Goal: Check status: Check status

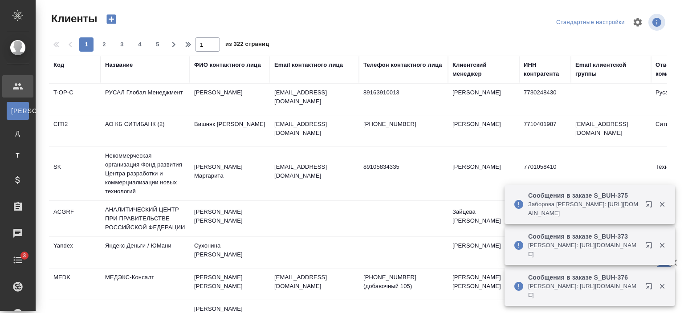
select select "RU"
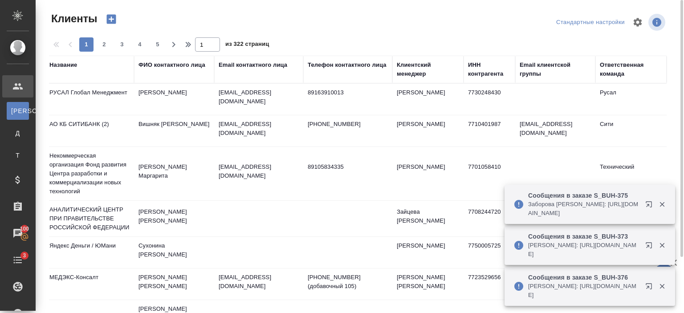
scroll to position [0, 62]
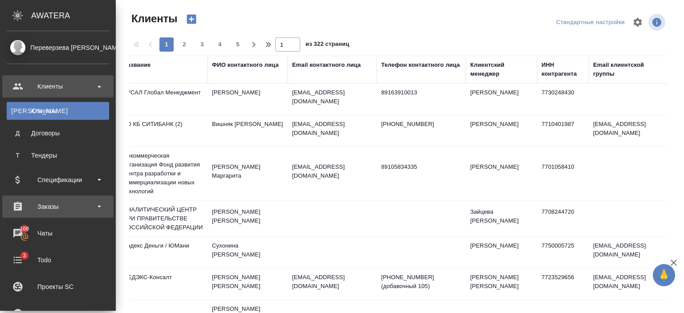
click at [50, 215] on div "Заказы" at bounding box center [57, 207] width 111 height 22
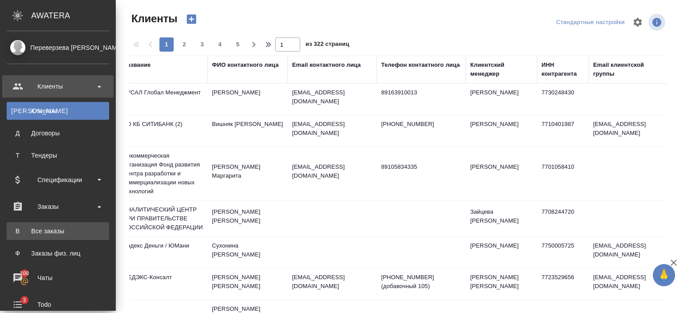
click at [54, 229] on div "Все заказы" at bounding box center [58, 231] width 94 height 9
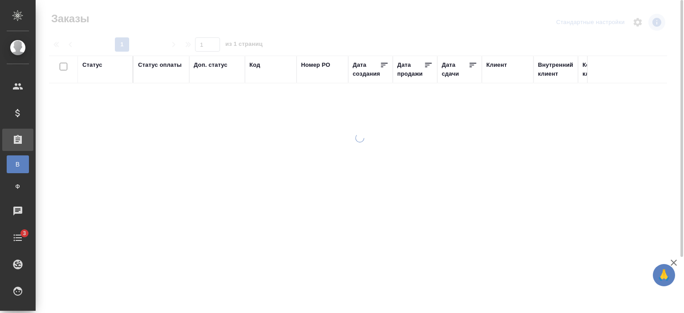
click at [257, 64] on div "Код" at bounding box center [254, 65] width 11 height 9
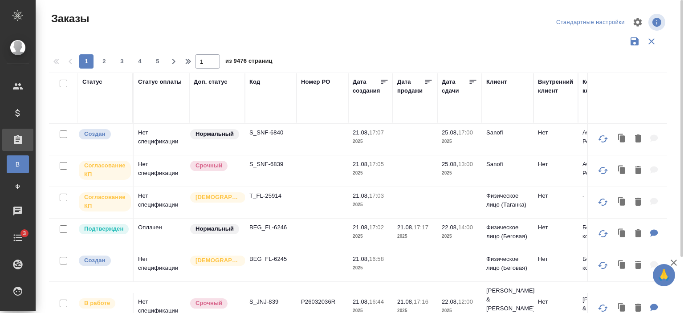
click at [266, 108] on input "text" at bounding box center [270, 106] width 43 height 11
paste input "S_BMC-9"
click at [279, 104] on input "S_BMC-9" at bounding box center [270, 106] width 43 height 11
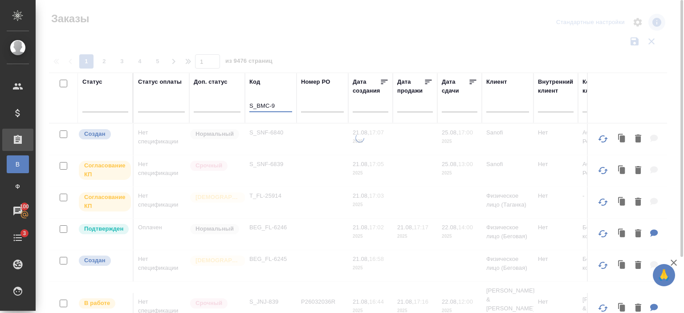
click at [279, 104] on input "S_BMC-9" at bounding box center [270, 106] width 43 height 11
type input "S_BMC-91"
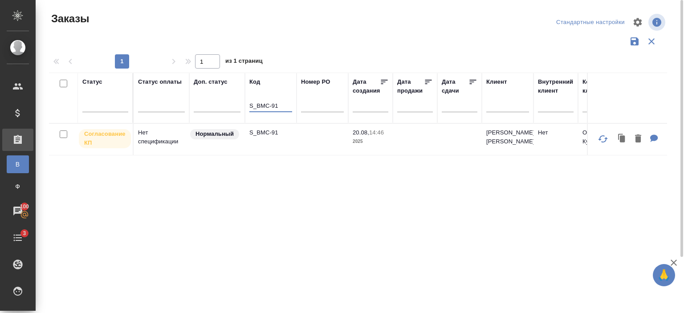
click at [259, 139] on td "S_BMC-91" at bounding box center [271, 139] width 52 height 31
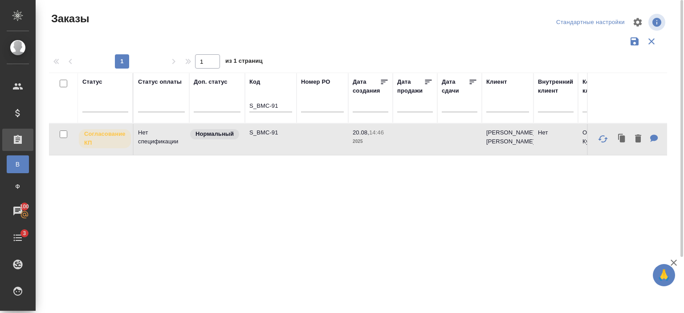
click at [259, 139] on td "S_BMC-91" at bounding box center [271, 139] width 52 height 31
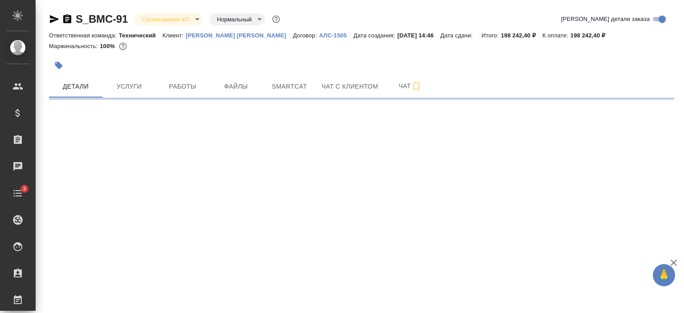
select select "RU"
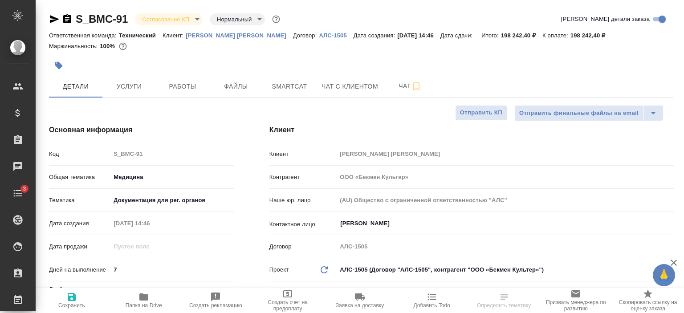
type textarea "x"
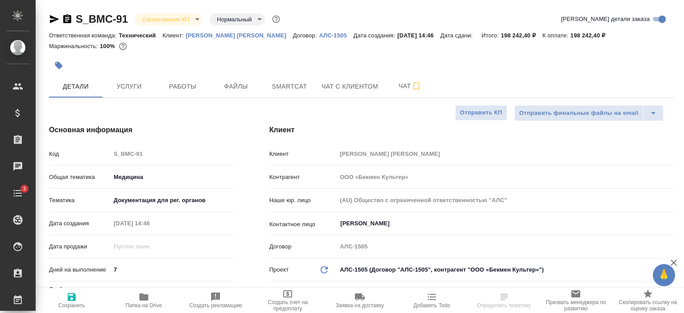
type textarea "x"
click at [50, 20] on icon "button" at bounding box center [54, 19] width 9 height 8
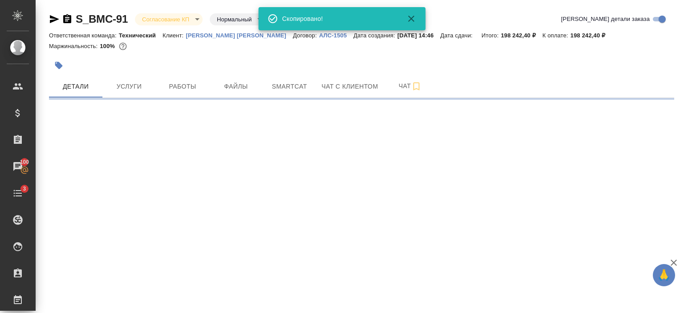
select select "RU"
